Goal: Communication & Community: Answer question/provide support

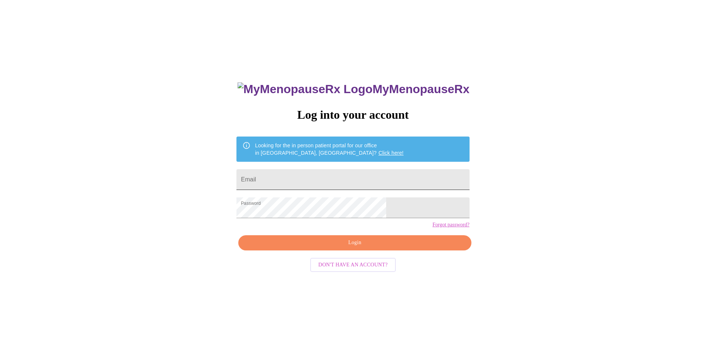
click at [287, 175] on input "Email" at bounding box center [352, 179] width 233 height 21
type input "christenhughes@hotmail.com"
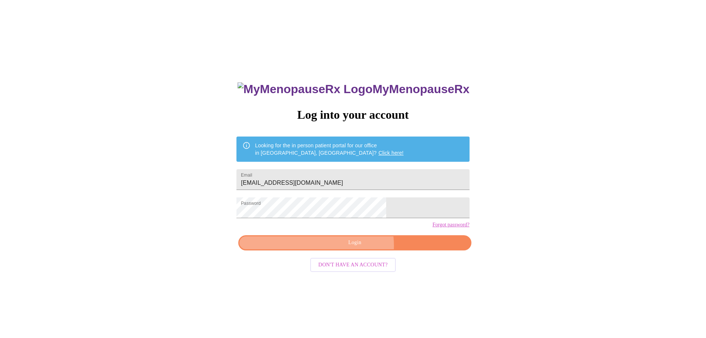
click at [358, 247] on span "Login" at bounding box center [355, 242] width 216 height 9
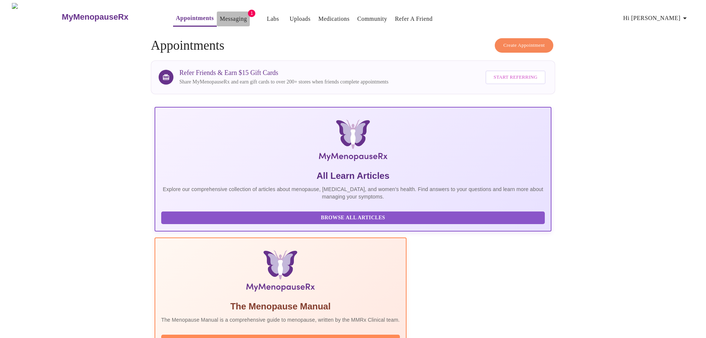
click at [220, 18] on link "Messaging" at bounding box center [233, 19] width 27 height 10
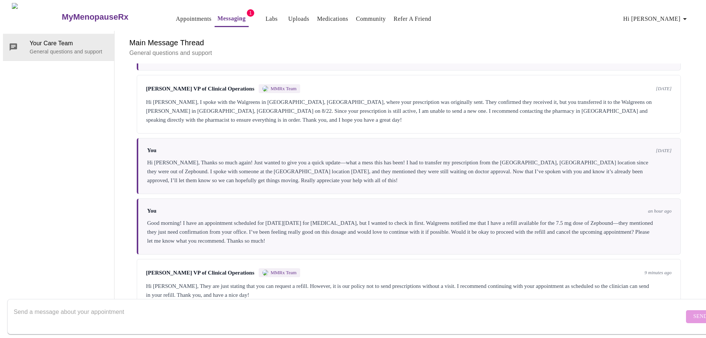
scroll to position [2508, 0]
click at [82, 304] on textarea "Send a message about your appointment" at bounding box center [349, 316] width 671 height 24
type textarea "Okay that sounds good!!"
click at [694, 312] on span "Send" at bounding box center [701, 316] width 14 height 9
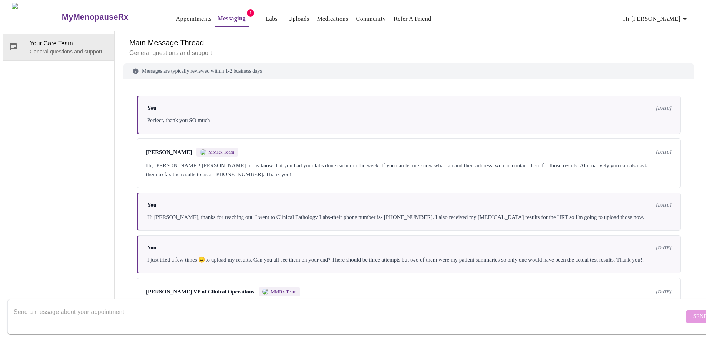
scroll to position [0, 0]
click at [673, 17] on span "Hi [PERSON_NAME]" at bounding box center [656, 19] width 66 height 10
click at [670, 56] on li "Log out" at bounding box center [672, 55] width 34 height 13
